Goal: Share content

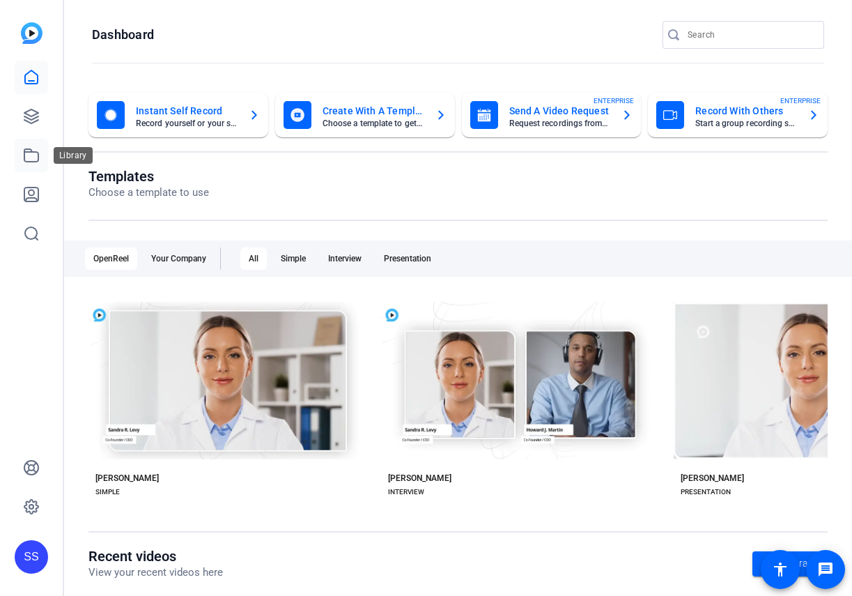
click at [33, 156] on icon at bounding box center [31, 155] width 17 height 17
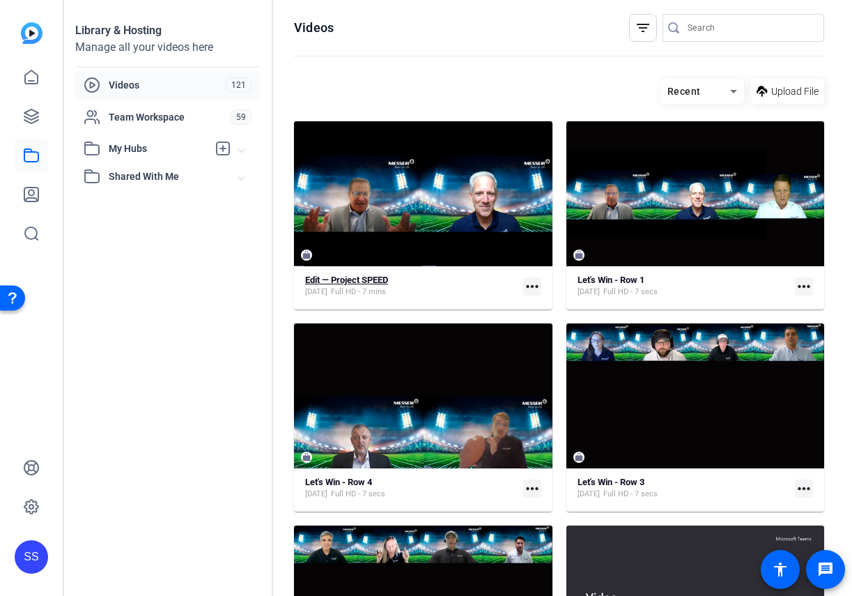
click at [362, 279] on strong "Edit — Project SPEED" at bounding box center [346, 280] width 83 height 10
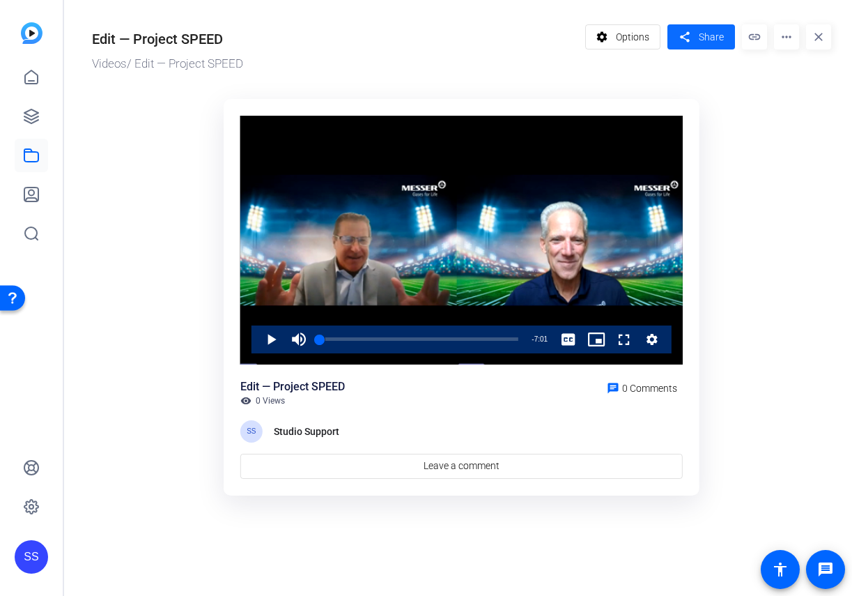
click at [669, 32] on span at bounding box center [701, 36] width 68 height 33
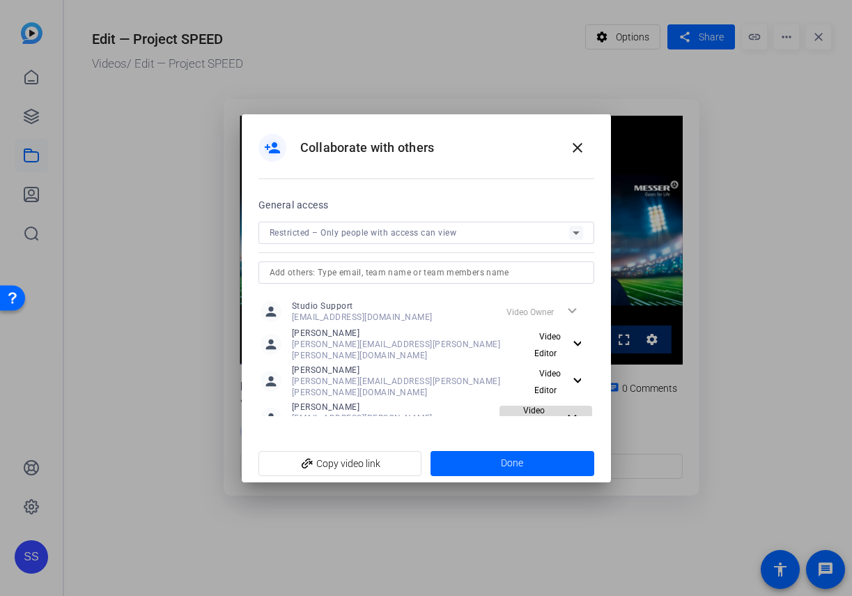
click at [572, 409] on mat-icon "expand_more" at bounding box center [572, 417] width 17 height 17
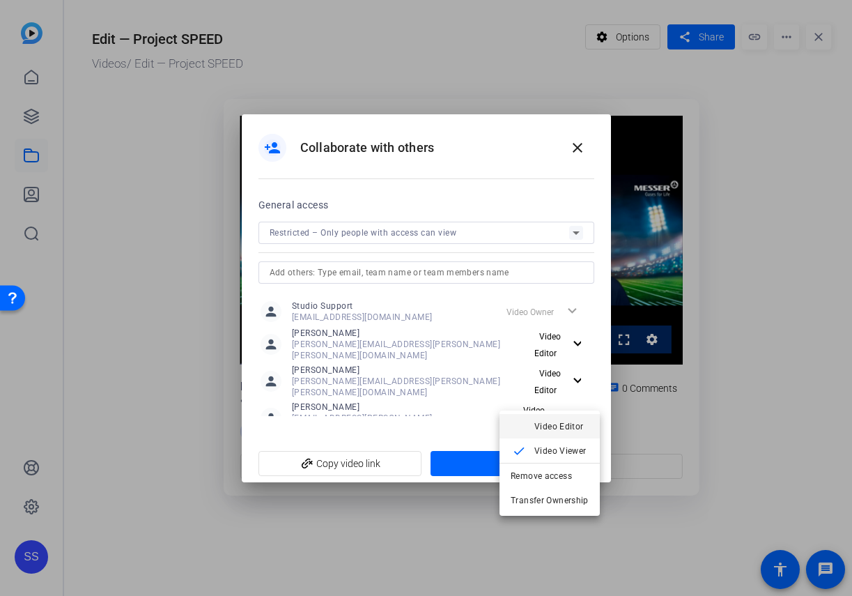
click at [548, 422] on span "Video Editor" at bounding box center [558, 426] width 49 height 10
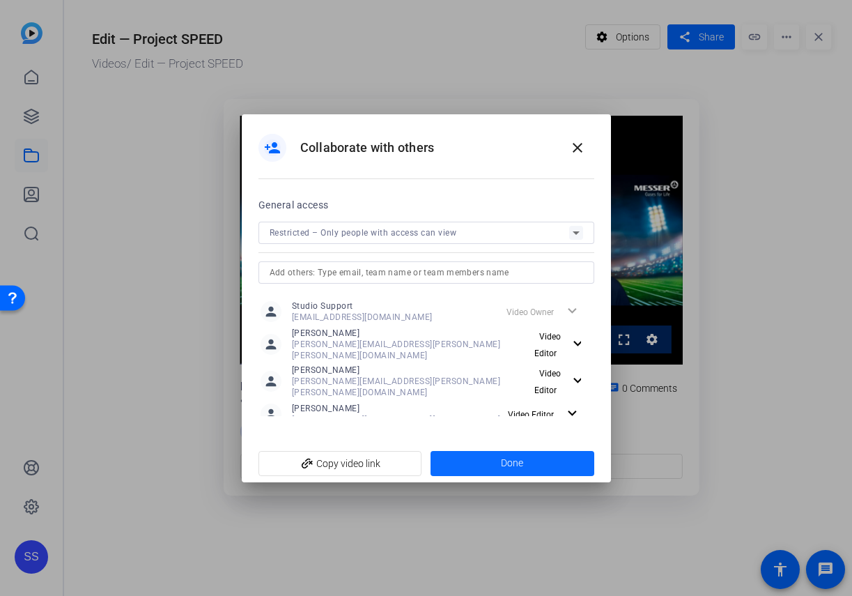
click at [518, 451] on span at bounding box center [513, 463] width 164 height 33
